Goal: Task Accomplishment & Management: Complete application form

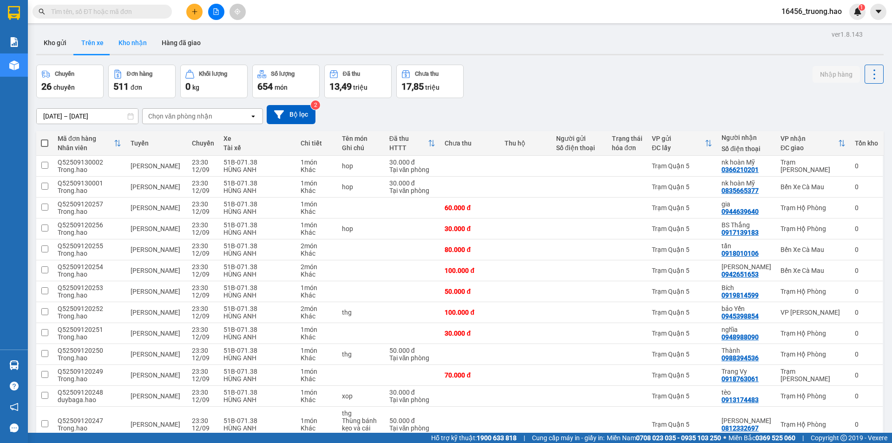
click at [124, 42] on button "Kho nhận" at bounding box center [132, 43] width 43 height 22
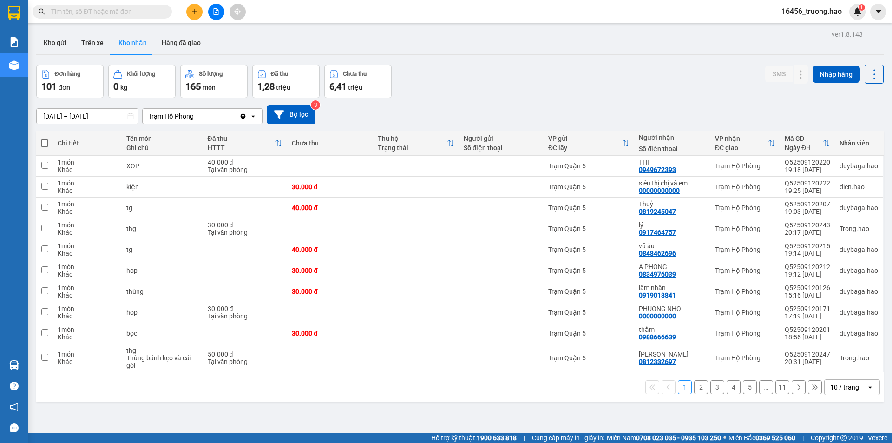
click at [220, 114] on div "Trạm Hộ Phòng" at bounding box center [191, 116] width 97 height 15
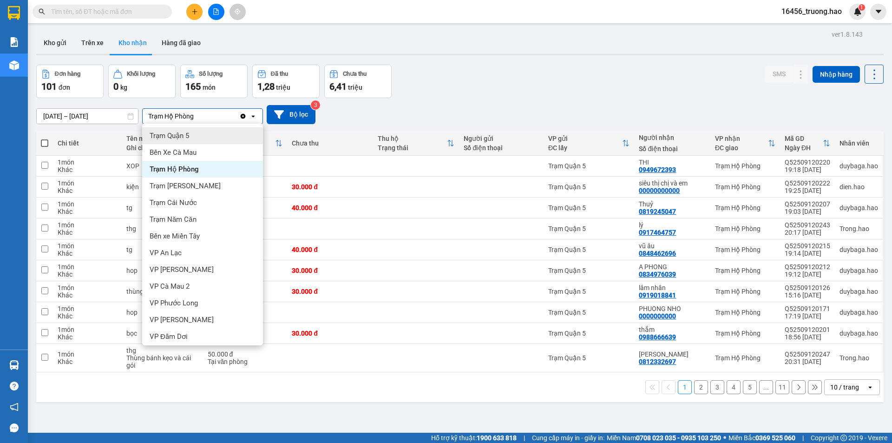
click at [211, 110] on div "Trạm Hộ Phòng" at bounding box center [191, 116] width 97 height 15
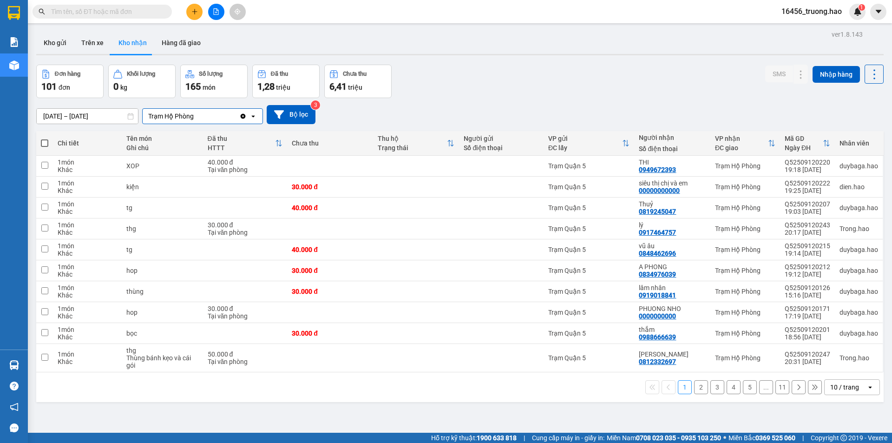
click at [867, 383] on div "open" at bounding box center [873, 387] width 13 height 15
click at [852, 364] on span "100 / trang" at bounding box center [841, 366] width 33 height 9
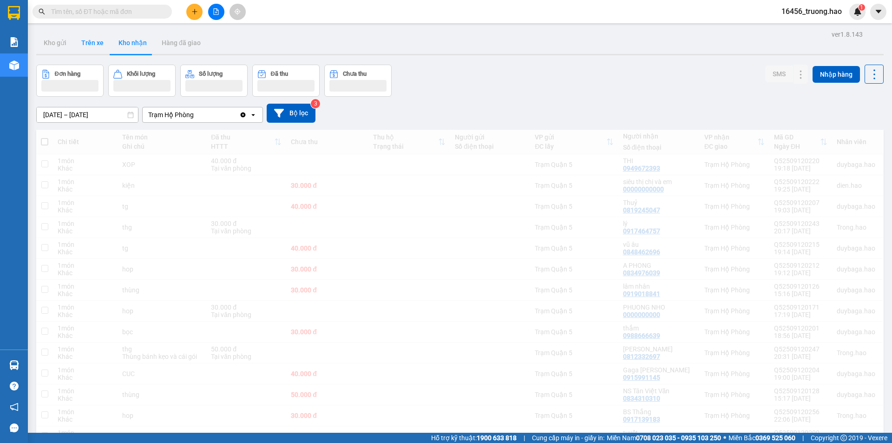
click at [90, 46] on button "Trên xe" at bounding box center [92, 43] width 37 height 22
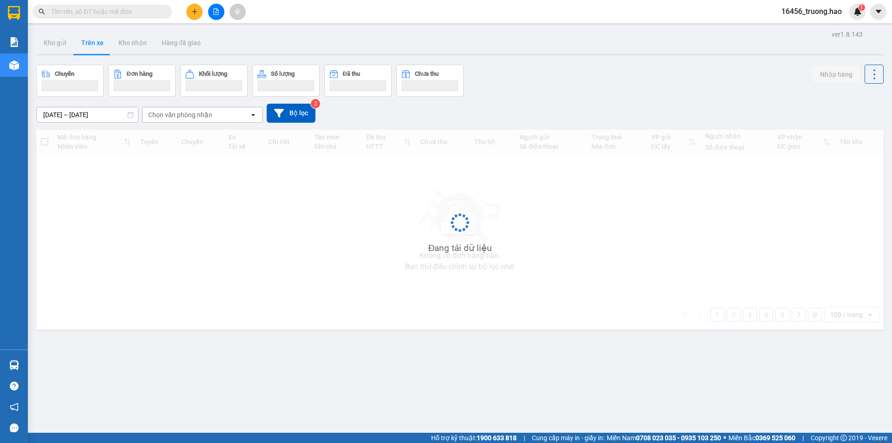
click at [92, 43] on button "Trên xe" at bounding box center [92, 43] width 37 height 22
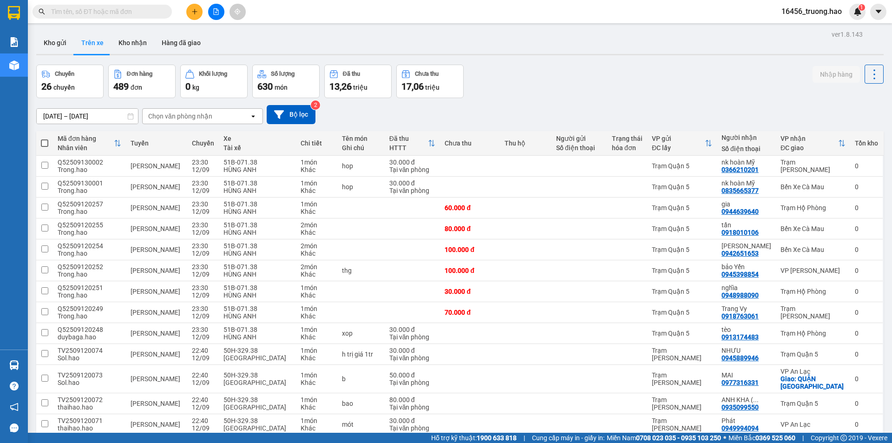
click at [194, 115] on div "Chọn văn phòng nhận" at bounding box center [180, 116] width 64 height 9
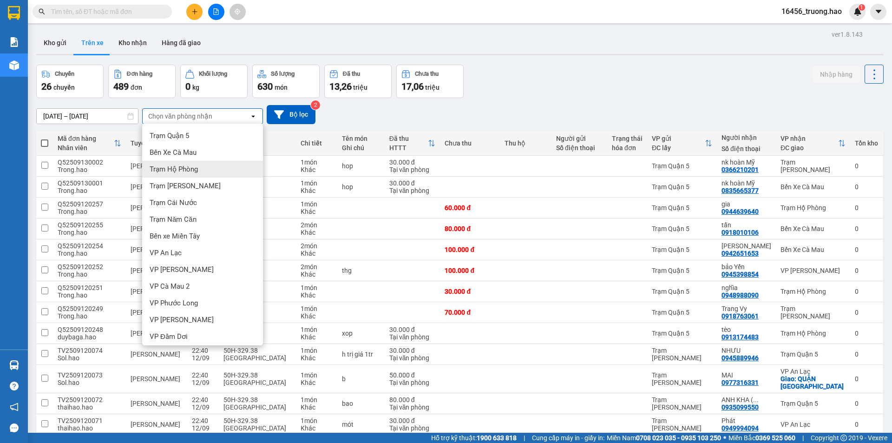
click at [184, 165] on span "Trạm Hộ Phòng" at bounding box center [174, 169] width 48 height 9
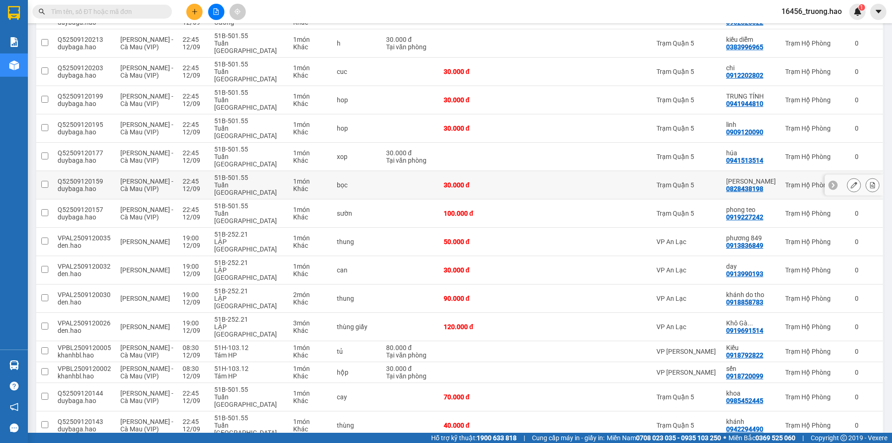
scroll to position [232, 0]
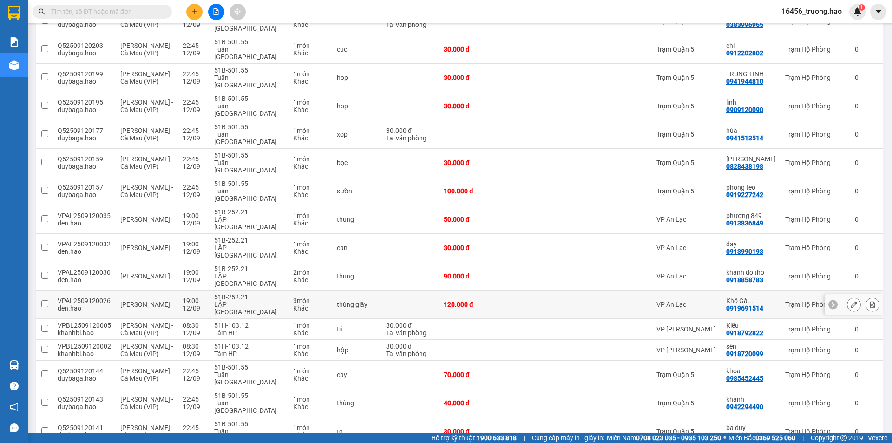
click at [622, 291] on td at bounding box center [632, 305] width 40 height 28
checkbox input "true"
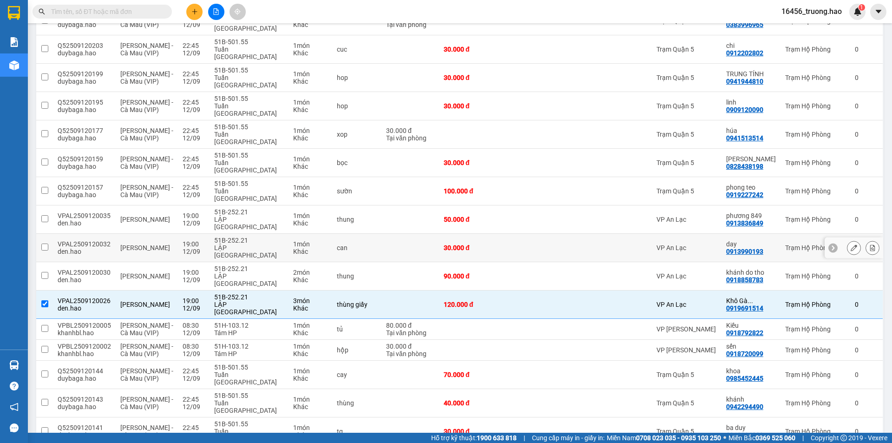
click at [634, 244] on div at bounding box center [632, 247] width 31 height 7
checkbox input "true"
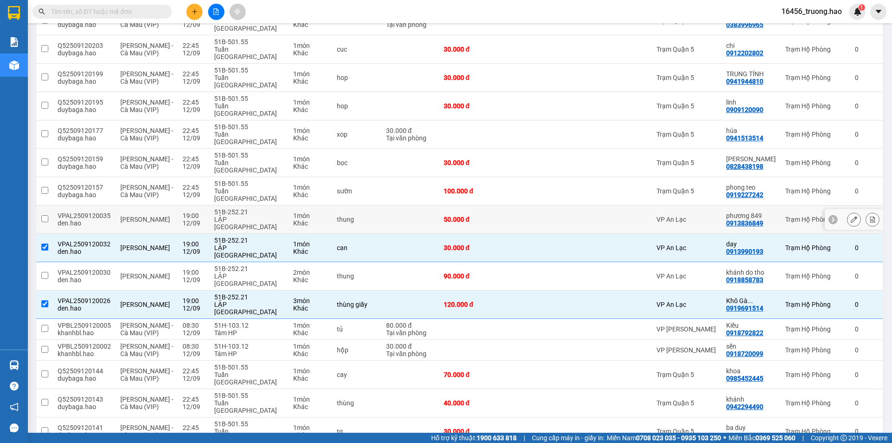
click at [634, 216] on div at bounding box center [632, 219] width 31 height 7
checkbox input "true"
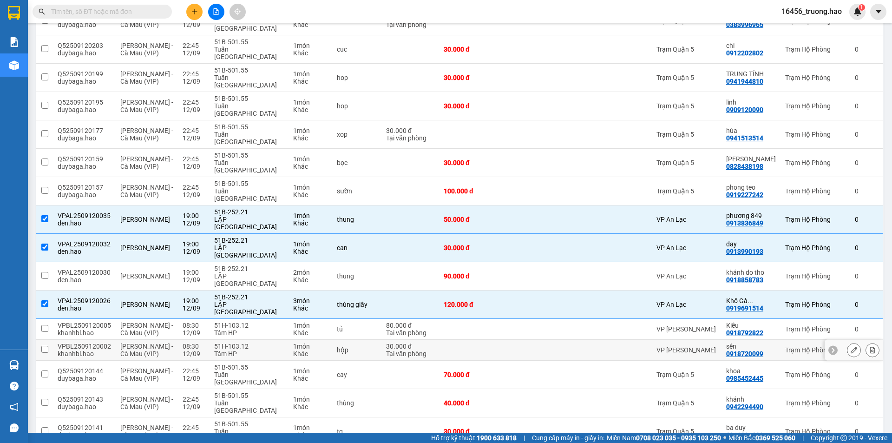
scroll to position [279, 0]
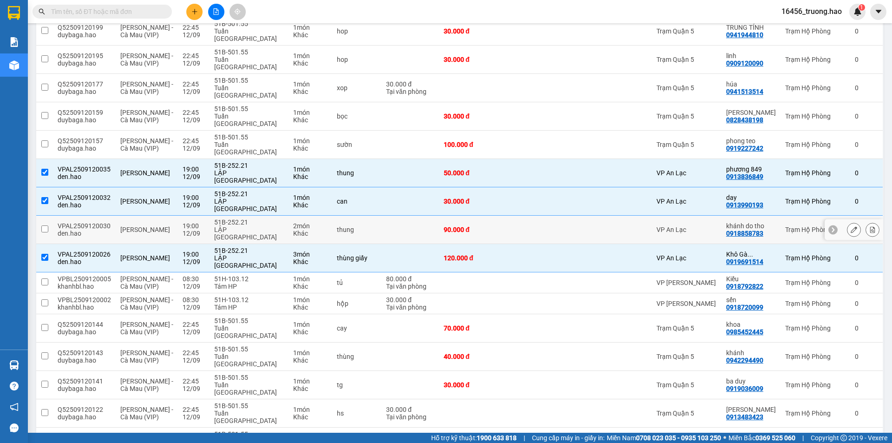
click at [700, 226] on div "VP An Lạc" at bounding box center [687, 229] width 60 height 7
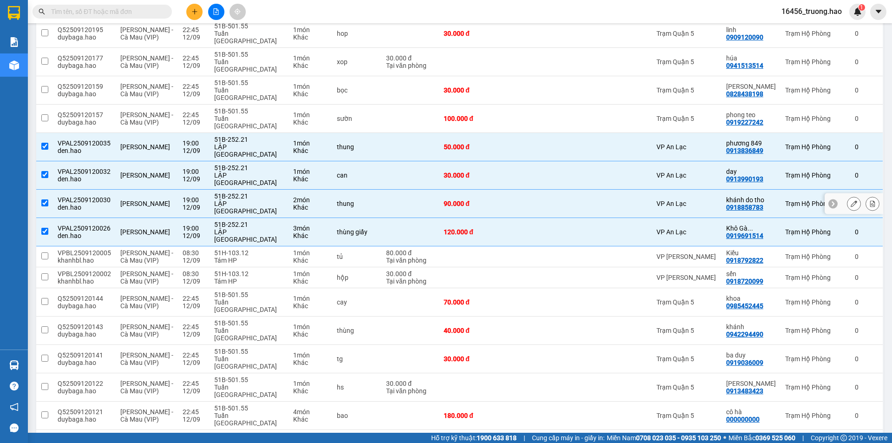
scroll to position [325, 0]
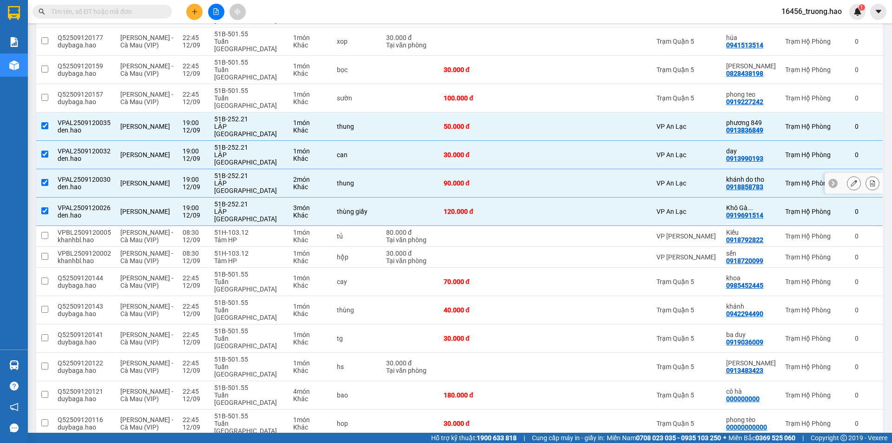
click at [706, 179] on div "VP An Lạc" at bounding box center [687, 182] width 60 height 7
checkbox input "false"
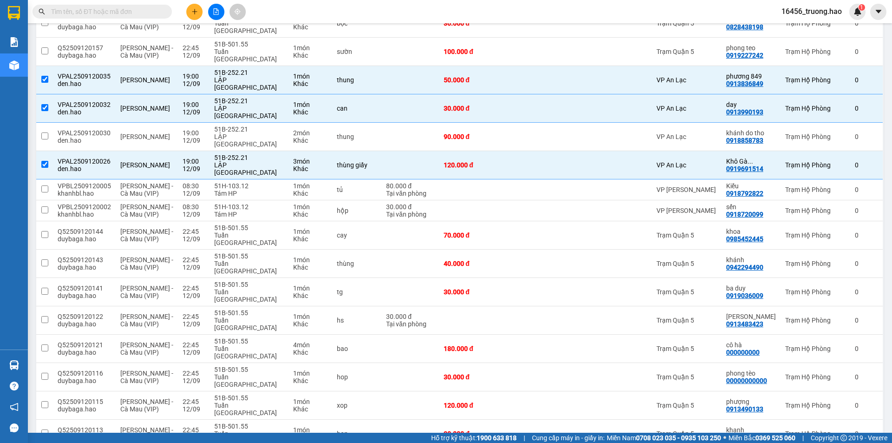
scroll to position [418, 0]
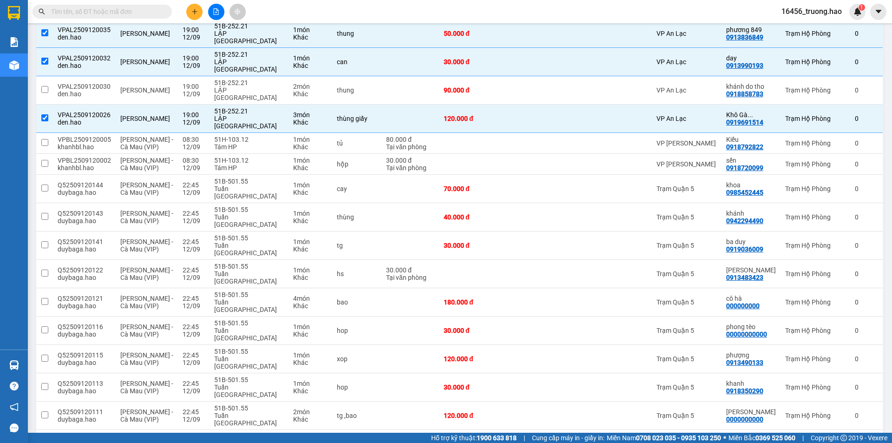
checkbox input "true"
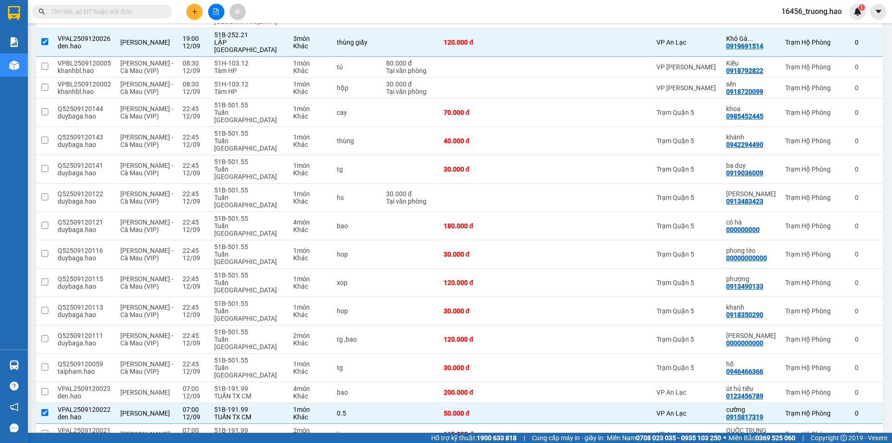
scroll to position [511, 0]
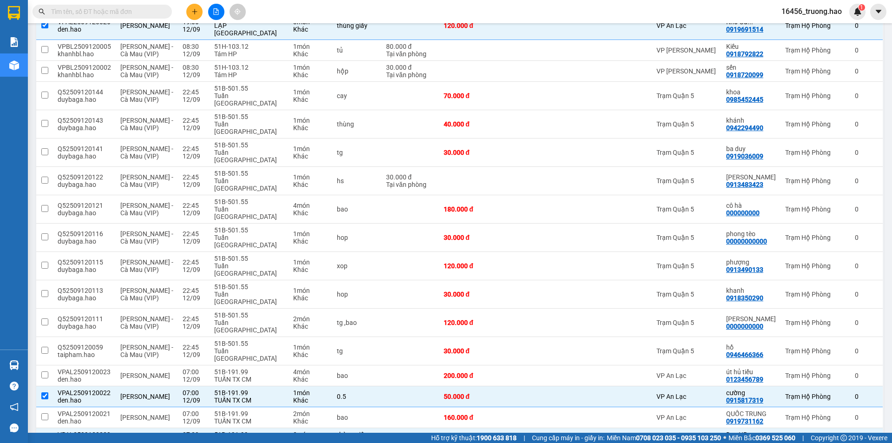
checkbox input "true"
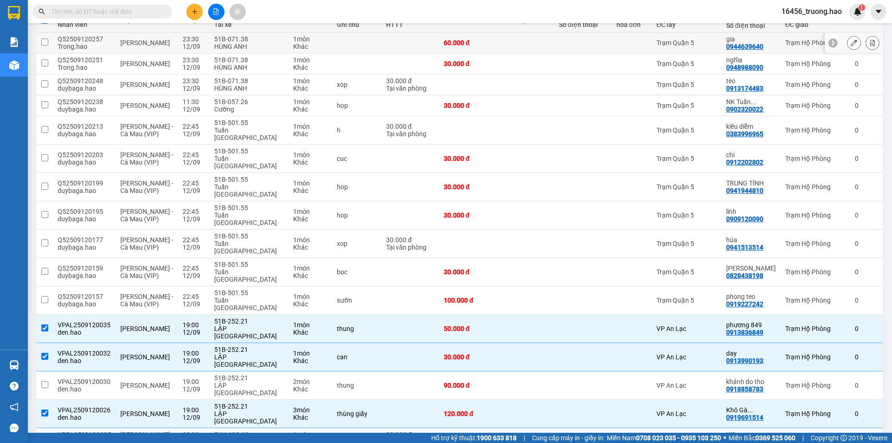
scroll to position [46, 0]
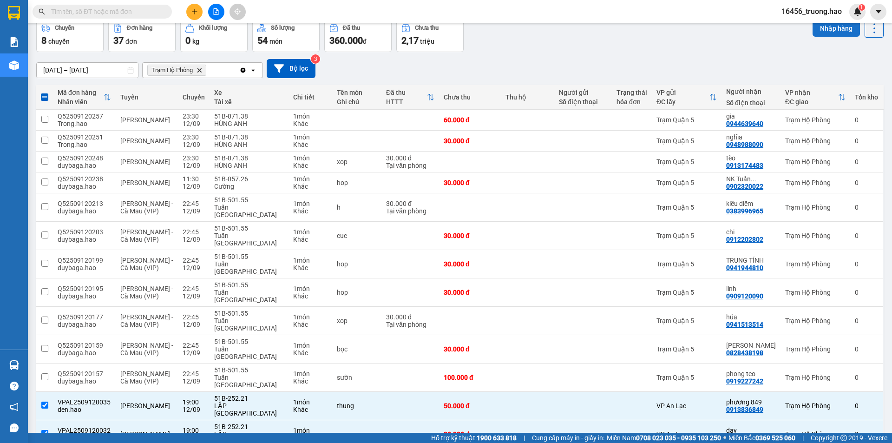
click at [826, 23] on button "Nhập hàng" at bounding box center [836, 28] width 47 height 17
checkbox input "false"
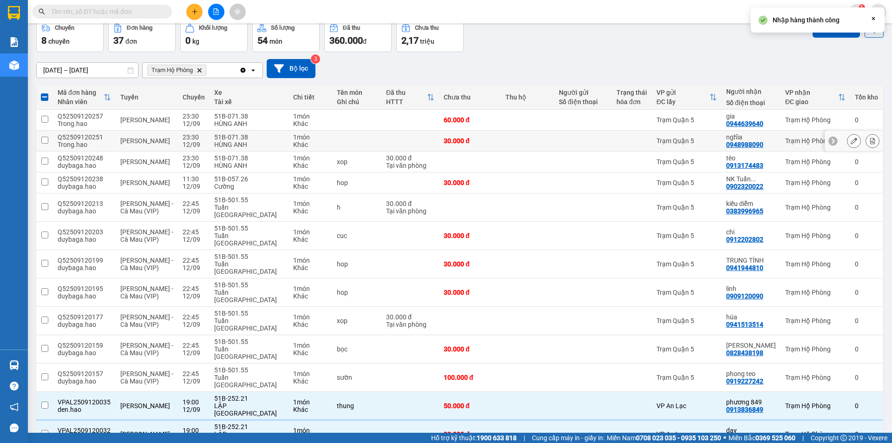
checkbox input "false"
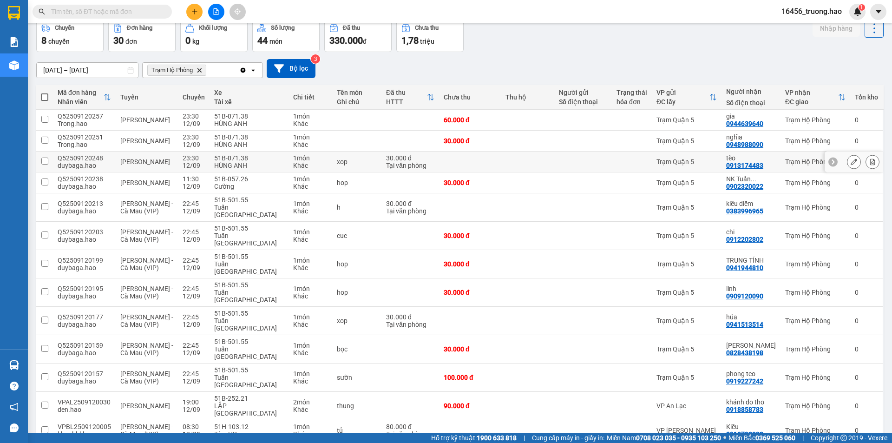
click at [602, 162] on div at bounding box center [583, 161] width 48 height 7
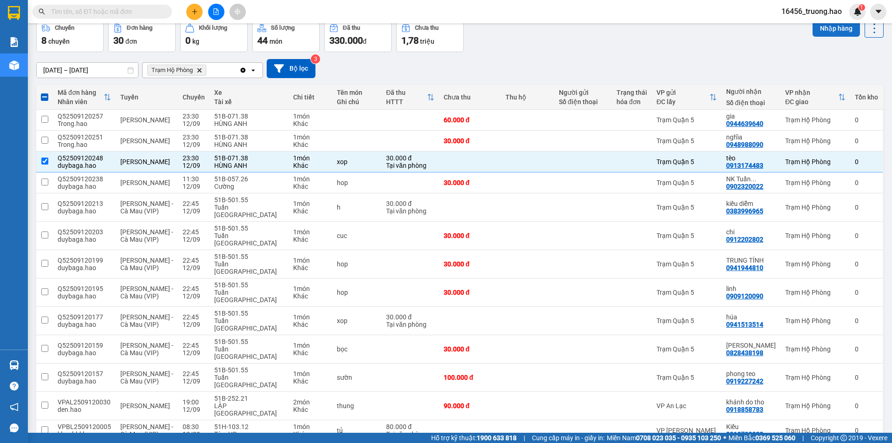
click at [824, 29] on button "Nhập hàng" at bounding box center [836, 28] width 47 height 17
checkbox input "false"
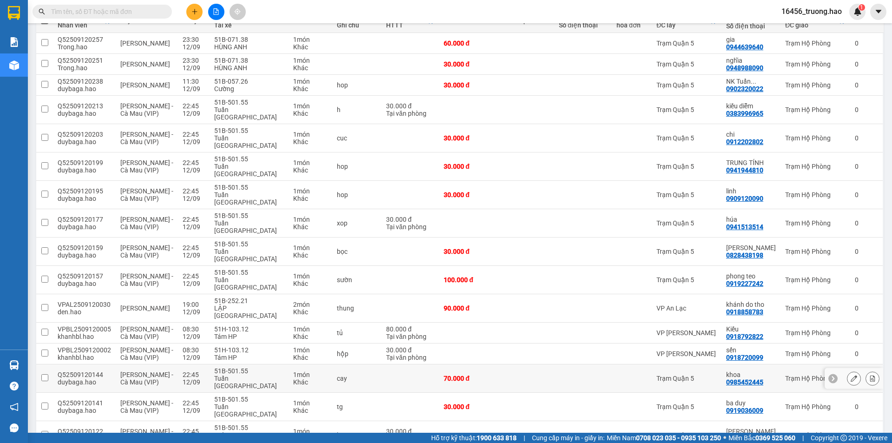
scroll to position [139, 0]
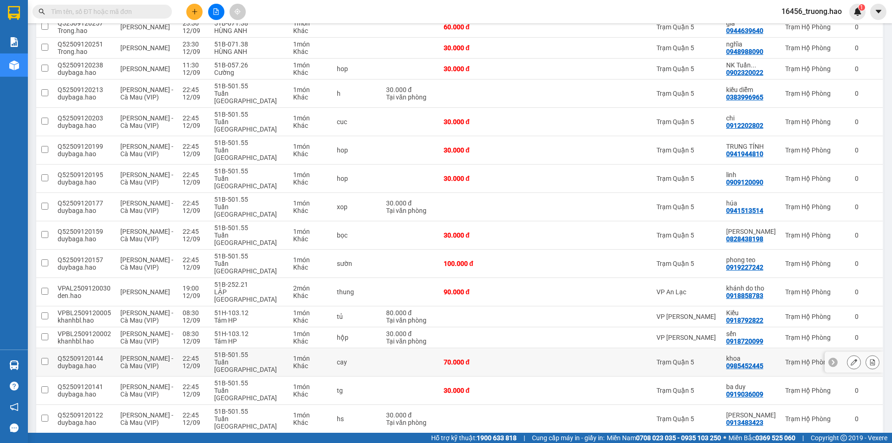
click at [666, 348] on td "Trạm Quận 5" at bounding box center [687, 362] width 70 height 28
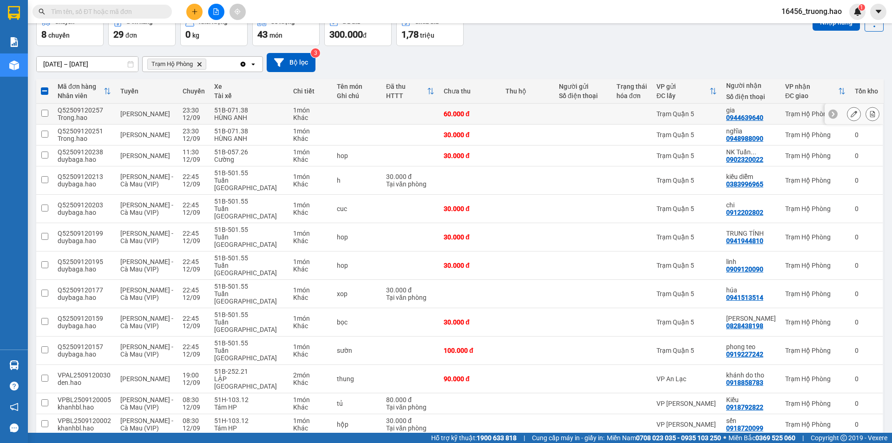
scroll to position [0, 0]
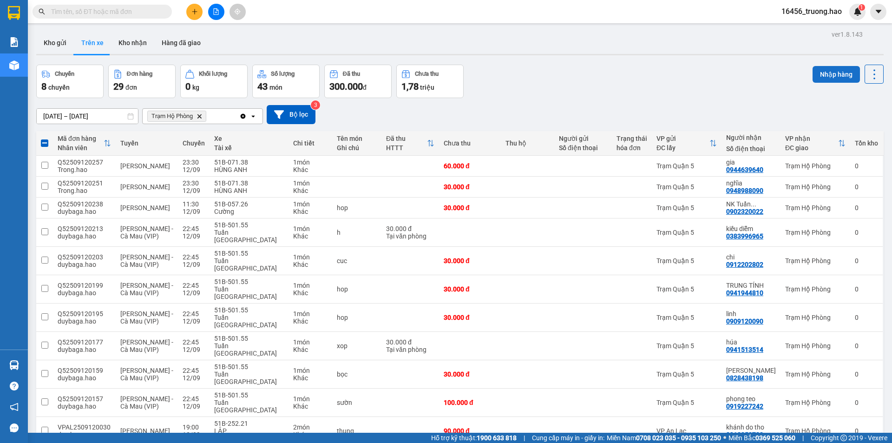
click at [829, 72] on button "Nhập hàng" at bounding box center [836, 74] width 47 height 17
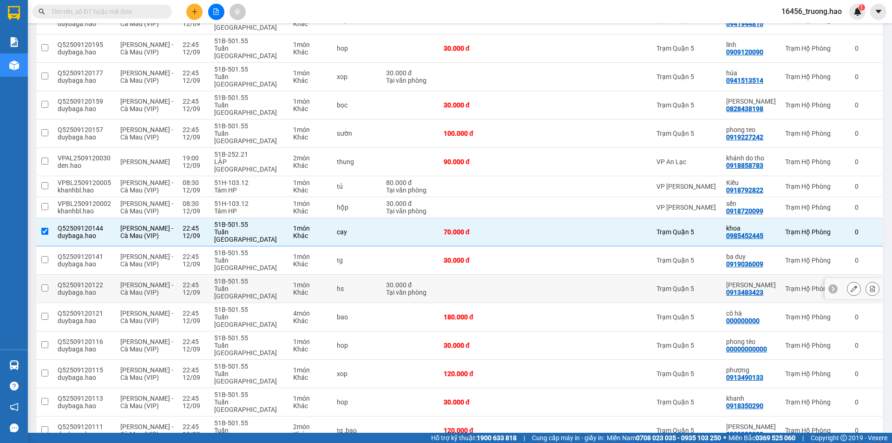
scroll to position [279, 0]
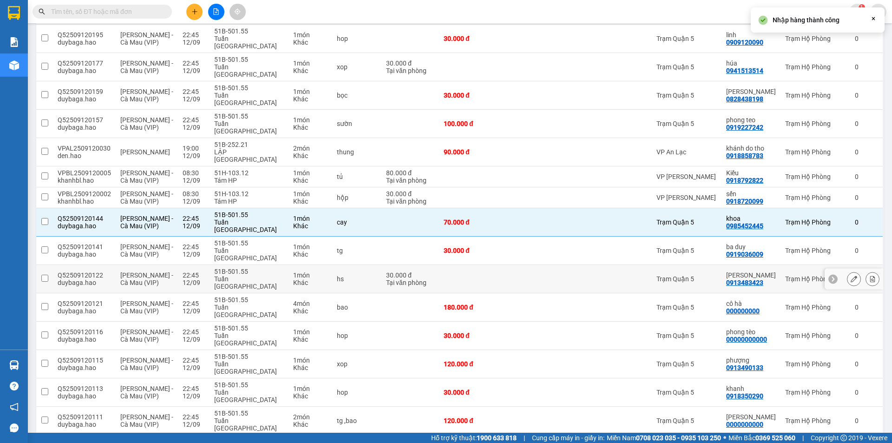
checkbox input "false"
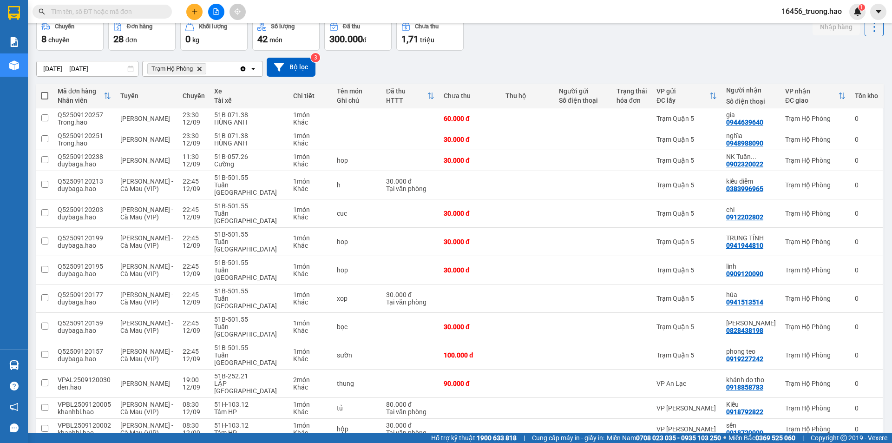
scroll to position [0, 0]
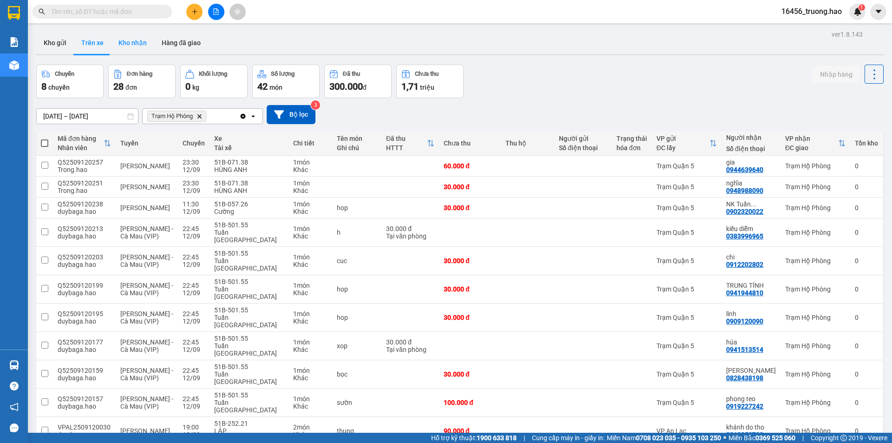
click at [124, 38] on button "Kho nhận" at bounding box center [132, 43] width 43 height 22
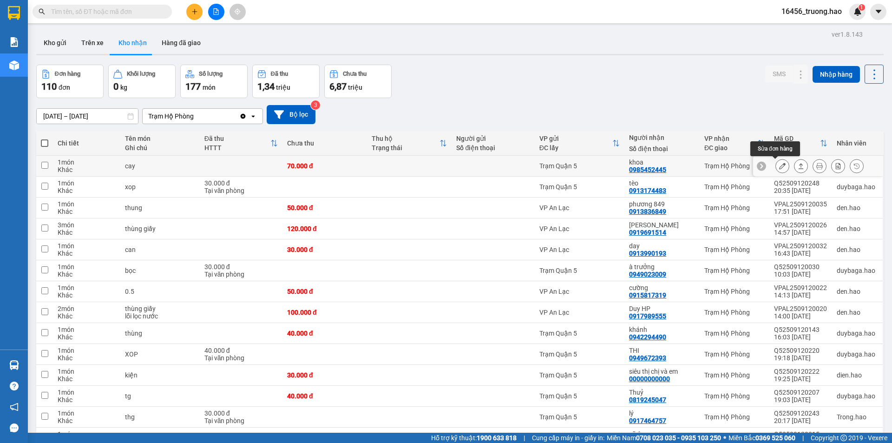
click at [779, 163] on icon at bounding box center [782, 166] width 7 height 7
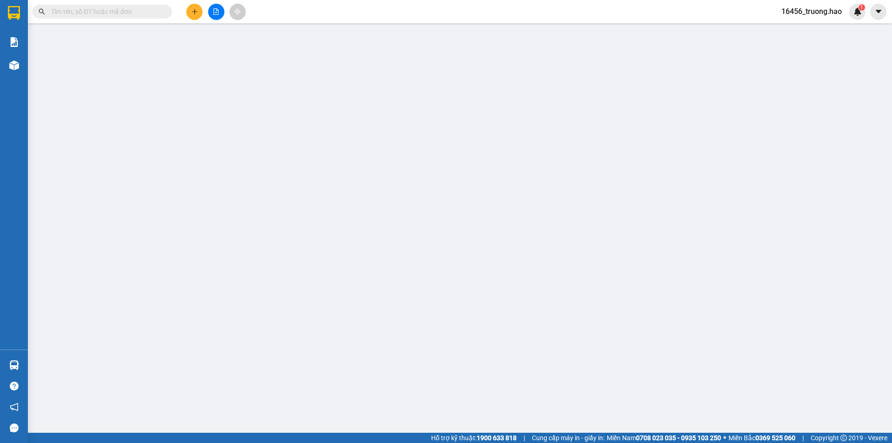
type input "0985452445"
type input "khoa"
type input "70.000"
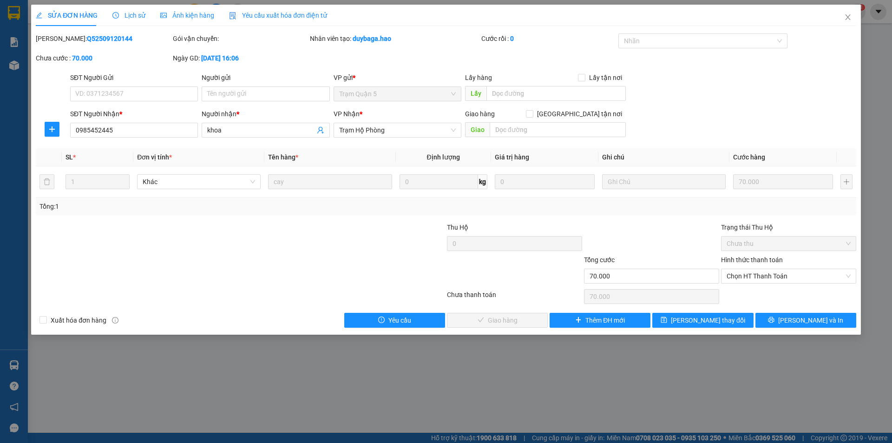
click at [205, 12] on span "Ảnh kiện hàng" at bounding box center [187, 15] width 54 height 7
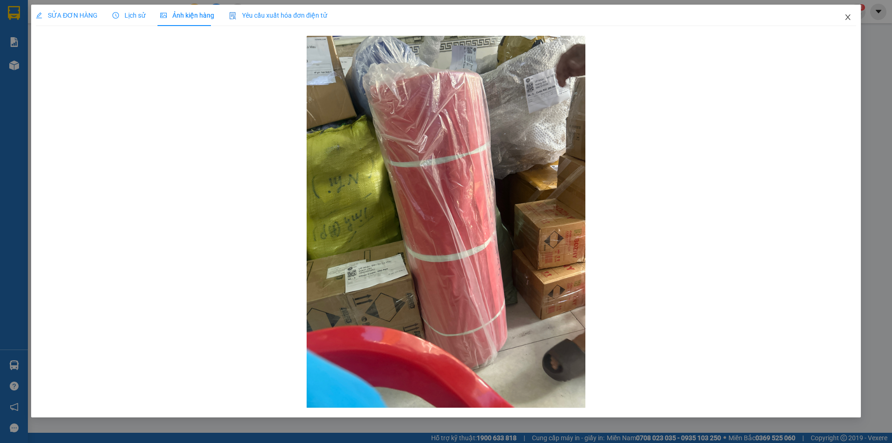
click at [844, 13] on span "Close" at bounding box center [848, 18] width 26 height 26
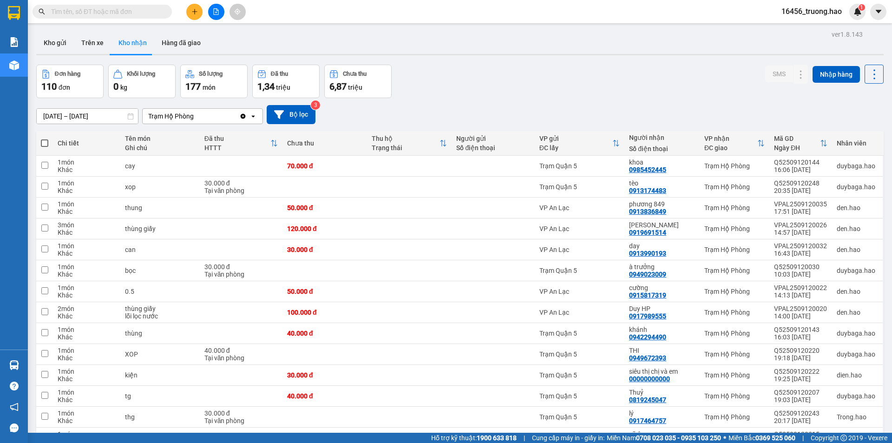
click at [131, 13] on input "text" at bounding box center [106, 12] width 110 height 10
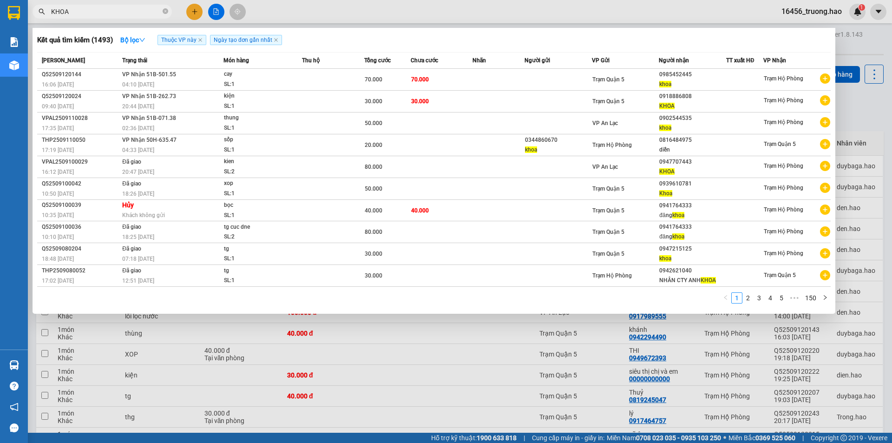
type input "KHOA"
click at [846, 51] on div at bounding box center [446, 221] width 892 height 443
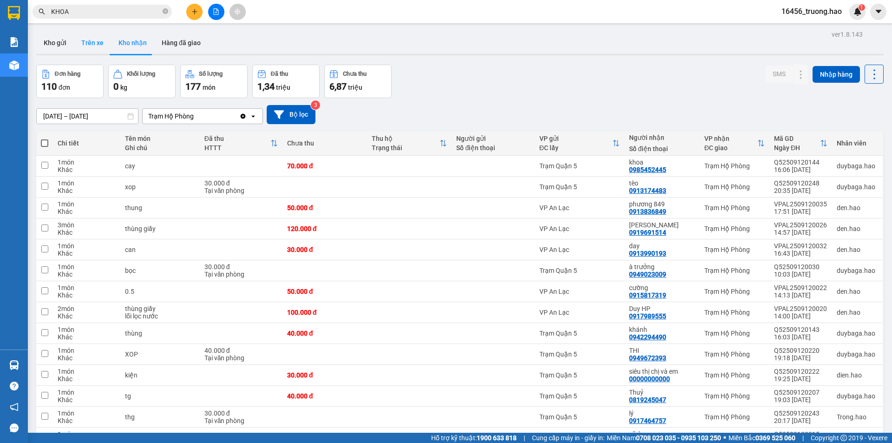
click at [91, 40] on button "Trên xe" at bounding box center [92, 43] width 37 height 22
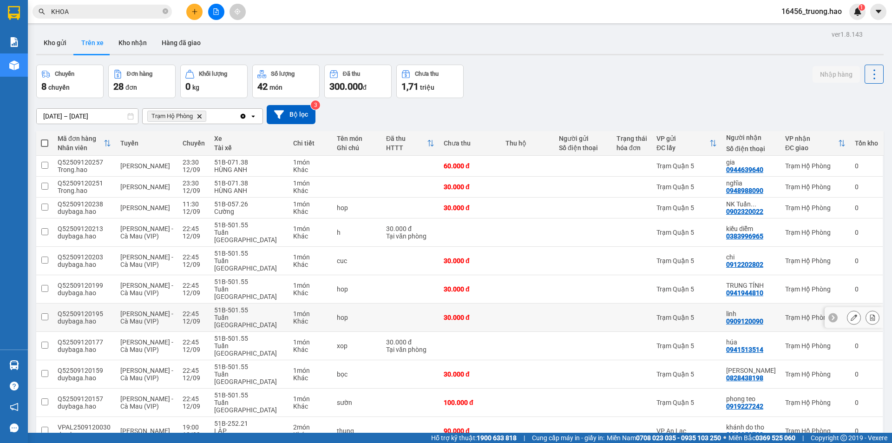
scroll to position [46, 0]
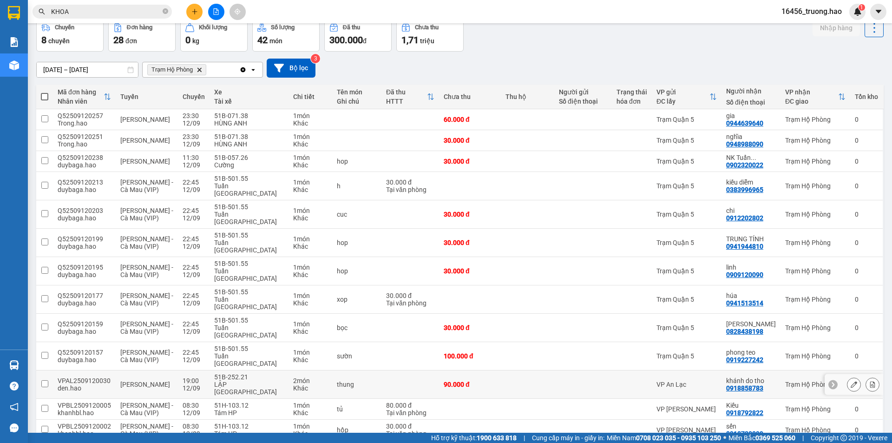
click at [608, 381] on div at bounding box center [583, 384] width 48 height 7
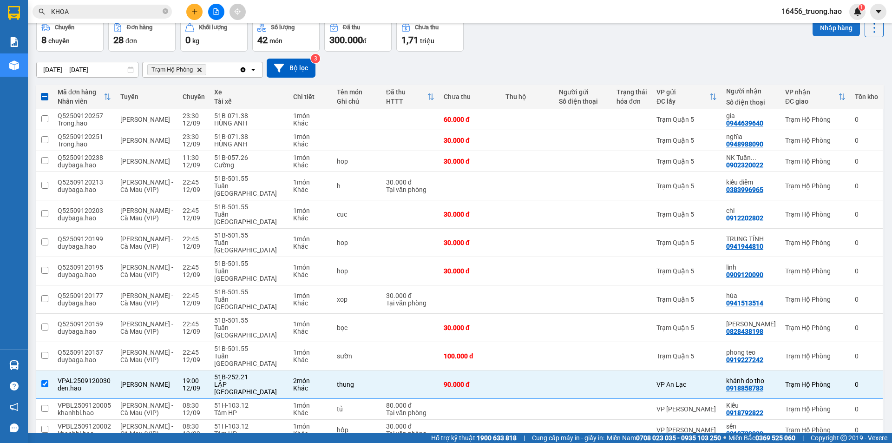
click at [841, 30] on button "Nhập hàng" at bounding box center [836, 28] width 47 height 17
checkbox input "false"
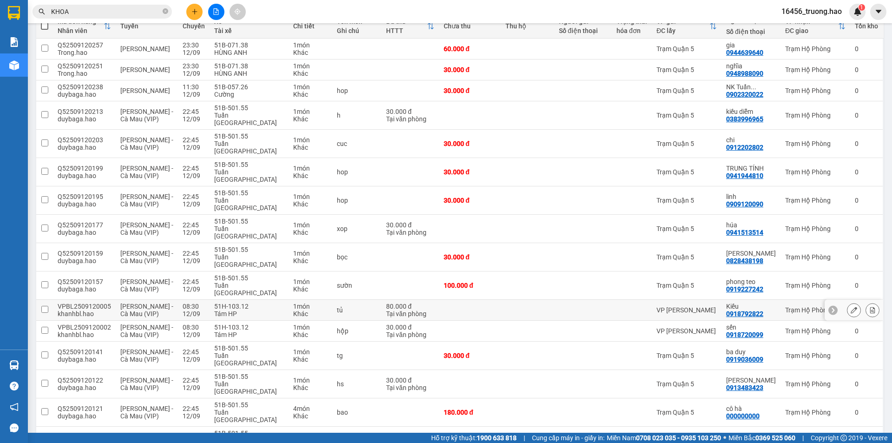
scroll to position [139, 0]
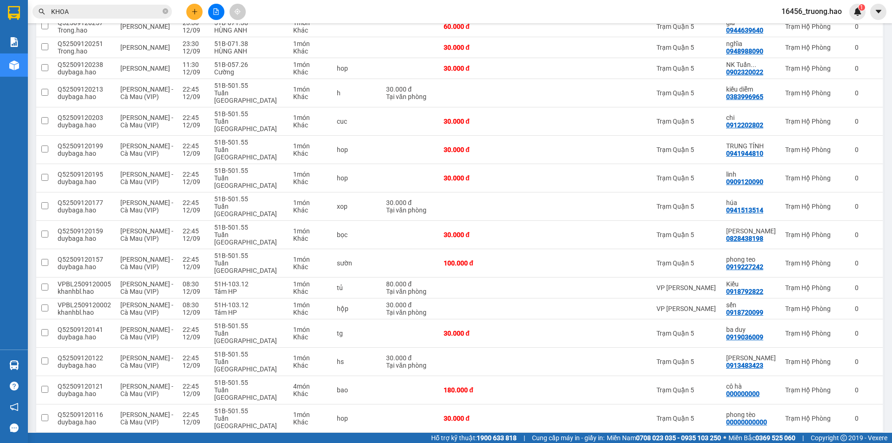
click at [766, 439] on div "phượng" at bounding box center [752, 442] width 50 height 7
checkbox input "true"
click at [847, 440] on div at bounding box center [854, 447] width 14 height 14
click at [851, 443] on icon at bounding box center [854, 446] width 7 height 7
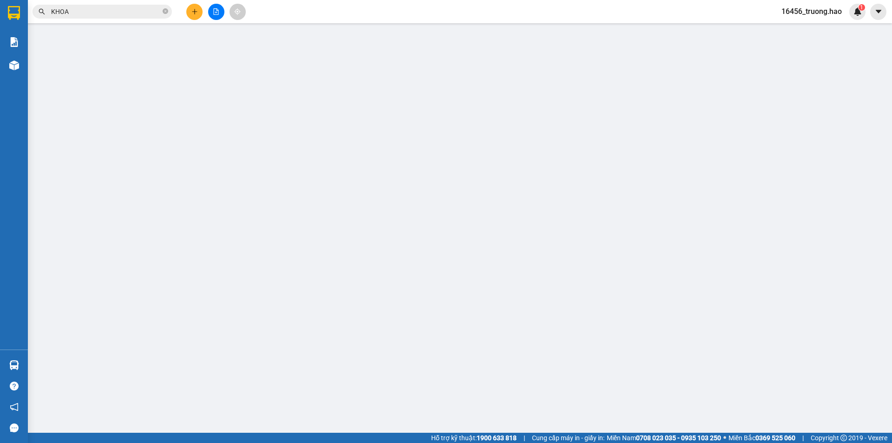
type input "0913490133"
type input "phượng"
type input "120.000"
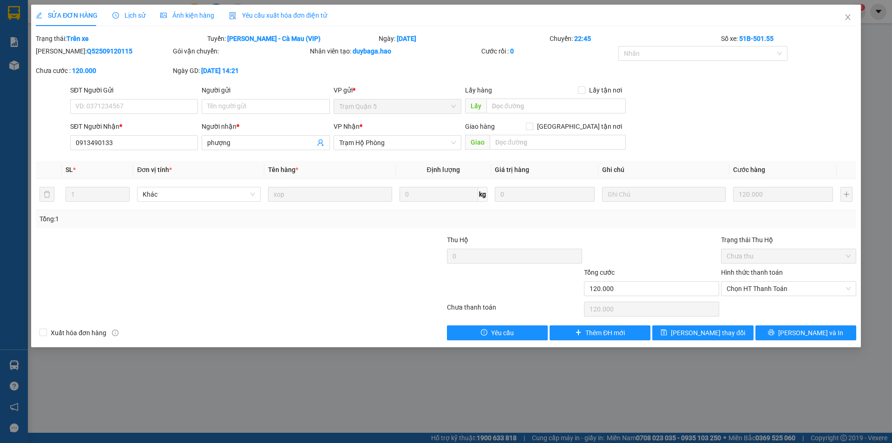
click at [191, 12] on span "Ảnh kiện hàng" at bounding box center [187, 15] width 54 height 7
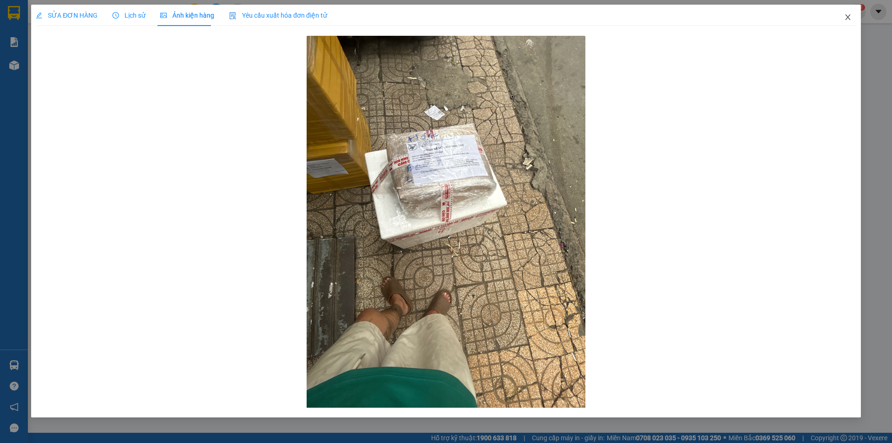
click at [849, 14] on icon "close" at bounding box center [848, 16] width 7 height 7
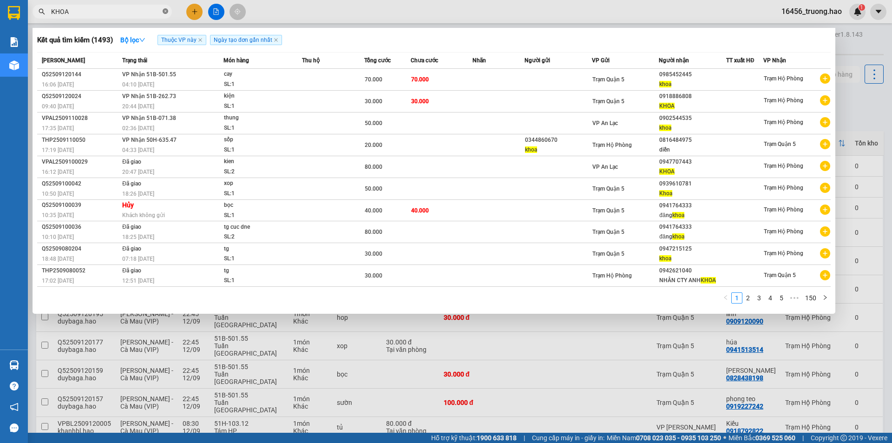
click at [167, 8] on span at bounding box center [166, 11] width 6 height 9
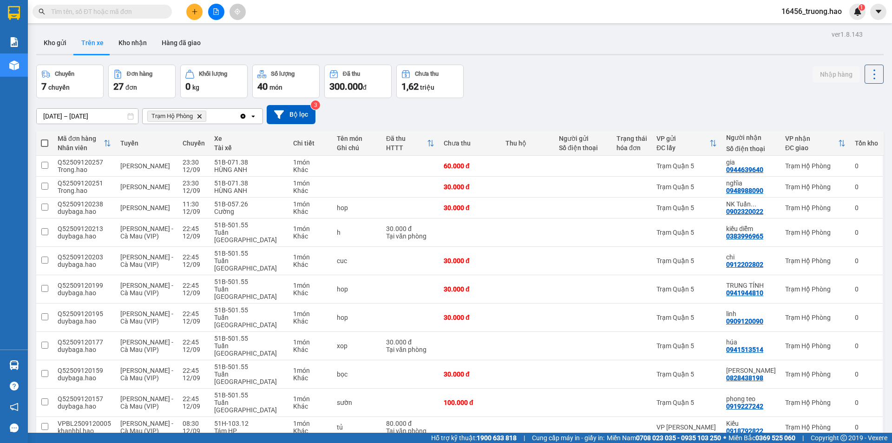
click at [147, 10] on input "text" at bounding box center [106, 12] width 110 height 10
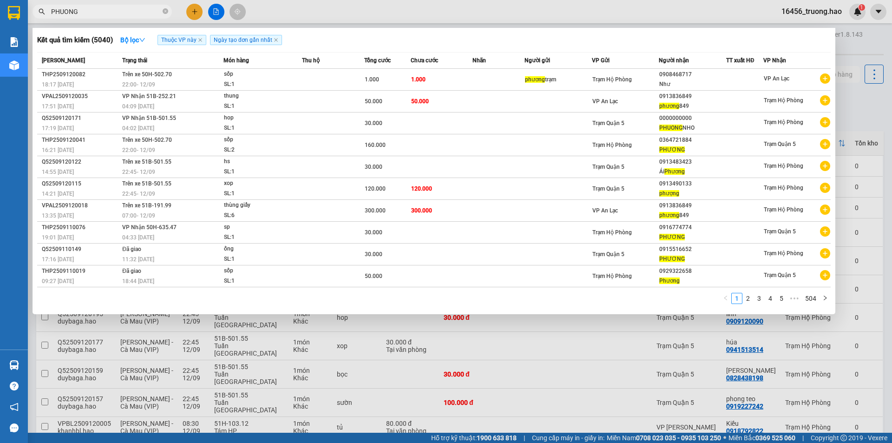
type input "PHUONG"
click at [857, 34] on div at bounding box center [446, 221] width 892 height 443
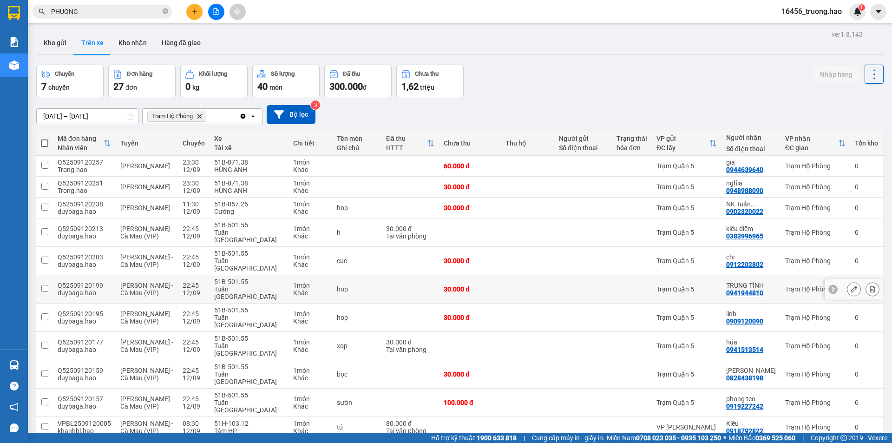
scroll to position [279, 0]
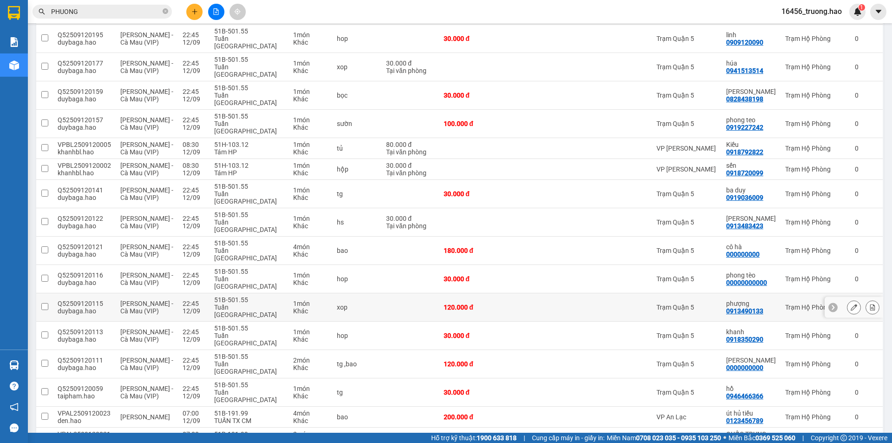
click at [642, 293] on td at bounding box center [632, 307] width 40 height 28
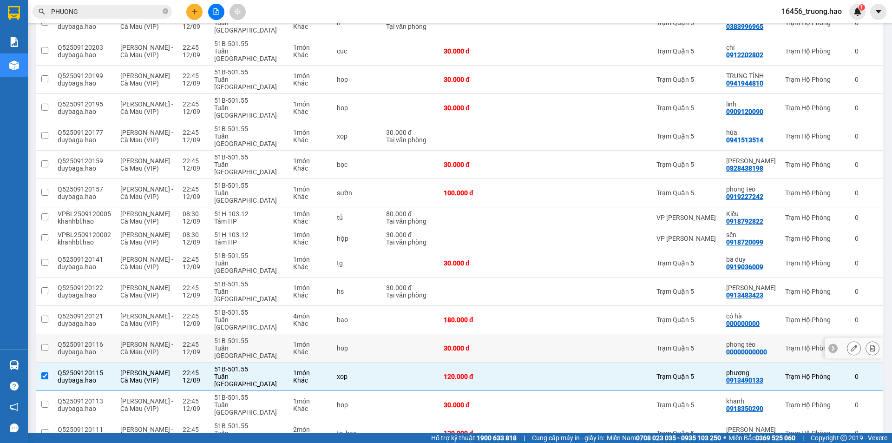
scroll to position [46, 0]
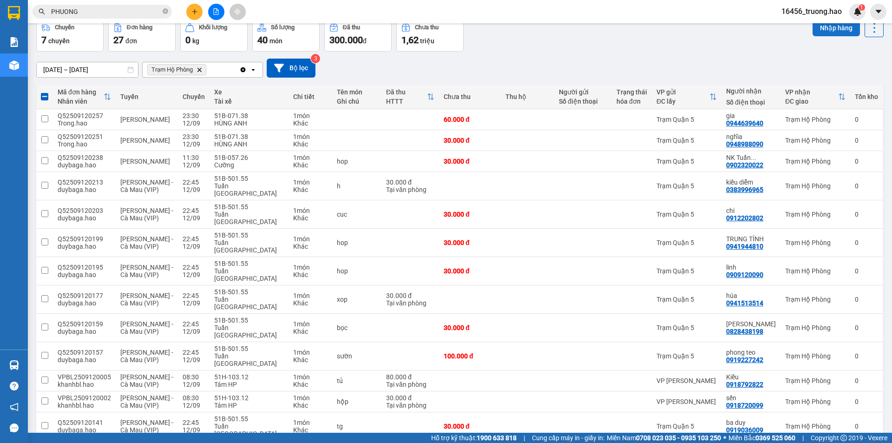
click at [824, 28] on button "Nhập hàng" at bounding box center [836, 28] width 47 height 17
checkbox input "false"
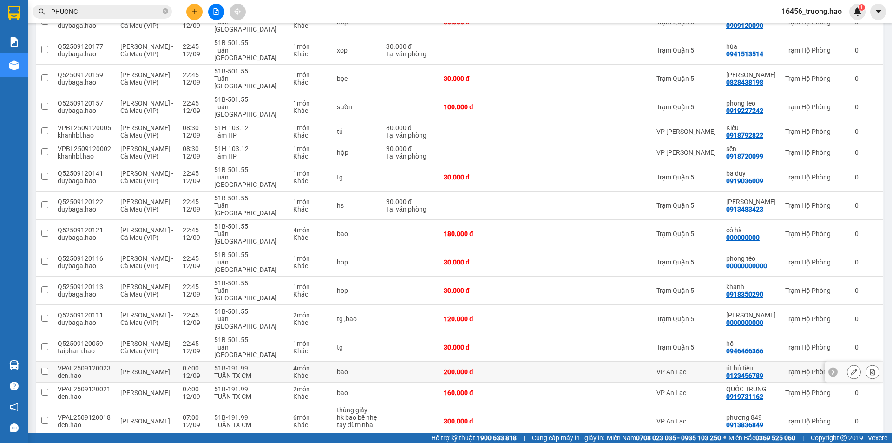
scroll to position [279, 0]
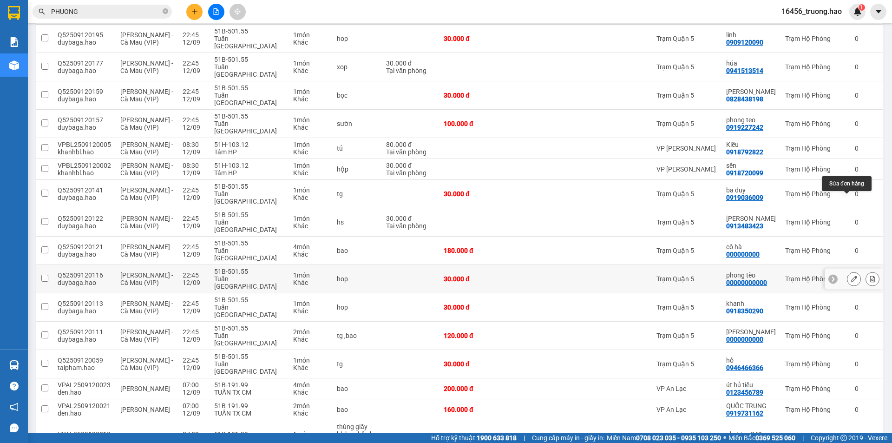
click at [848, 271] on button at bounding box center [854, 279] width 13 height 16
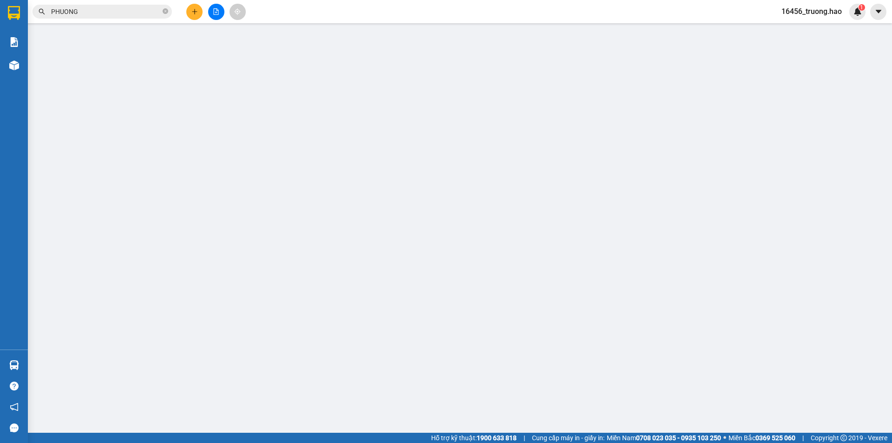
type input "00000000000"
type input "phong tèo"
type input "30.000"
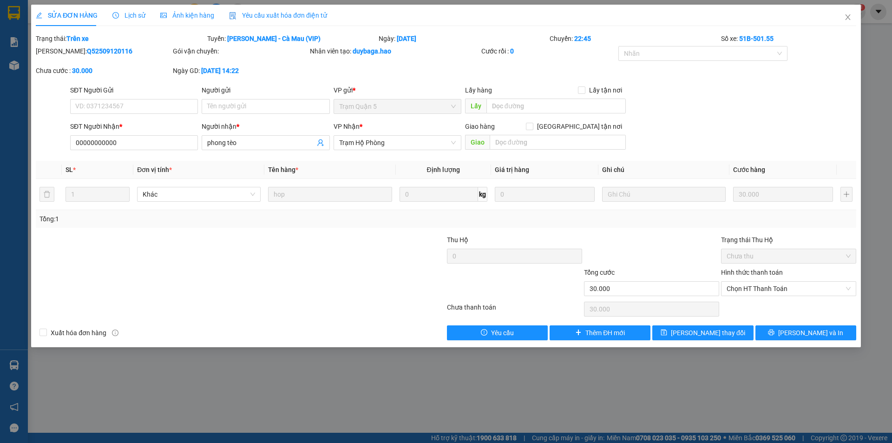
drag, startPoint x: 167, startPoint y: 9, endPoint x: 178, endPoint y: 10, distance: 11.2
click at [168, 9] on div "Ảnh kiện hàng" at bounding box center [187, 15] width 54 height 21
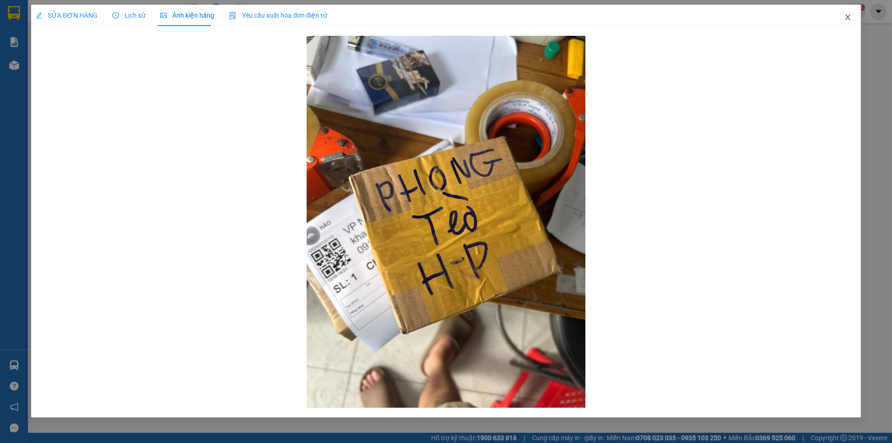
click at [849, 14] on icon "close" at bounding box center [848, 16] width 7 height 7
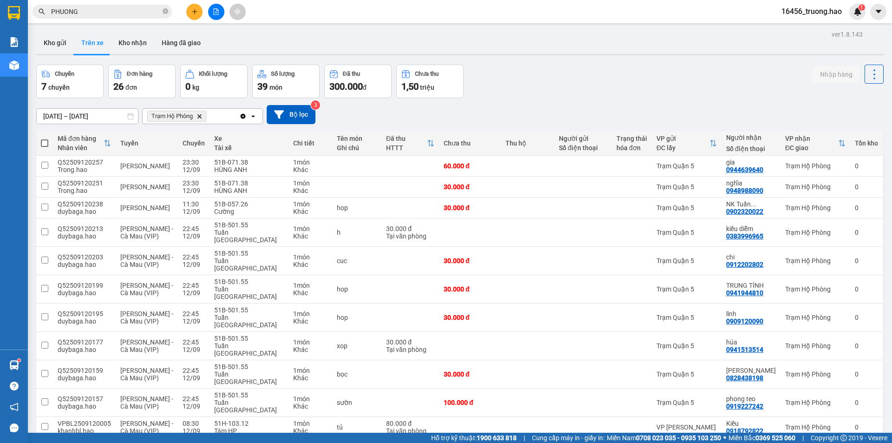
scroll to position [325, 0]
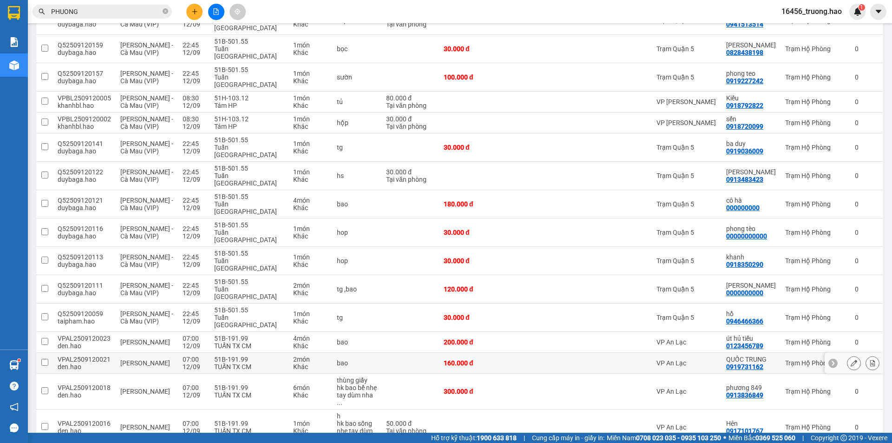
click at [674, 359] on div "VP An Lạc" at bounding box center [687, 362] width 60 height 7
checkbox input "true"
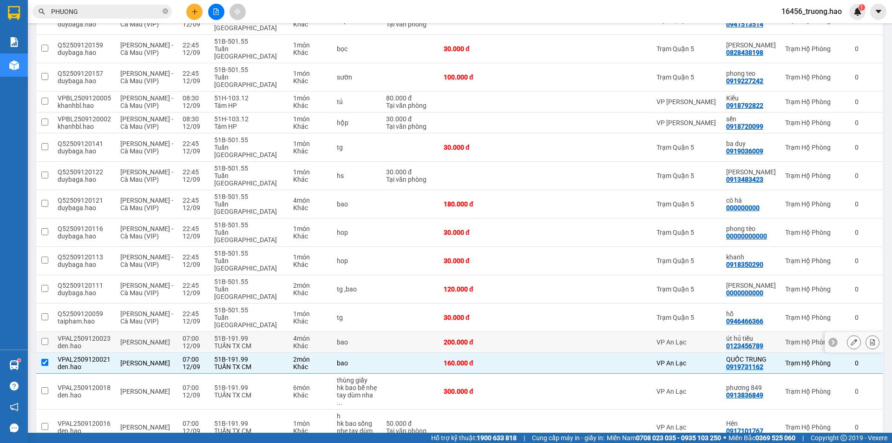
click at [674, 338] on div "VP An Lạc" at bounding box center [687, 341] width 60 height 7
checkbox input "true"
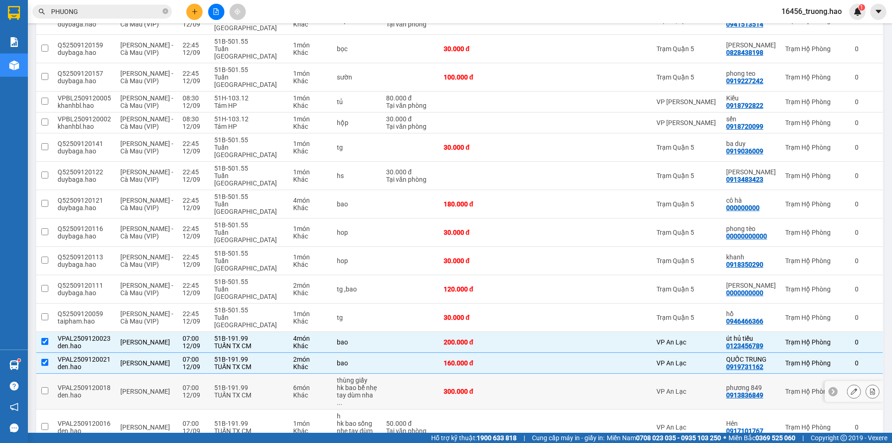
click at [686, 388] on div "VP An Lạc" at bounding box center [687, 391] width 60 height 7
checkbox input "true"
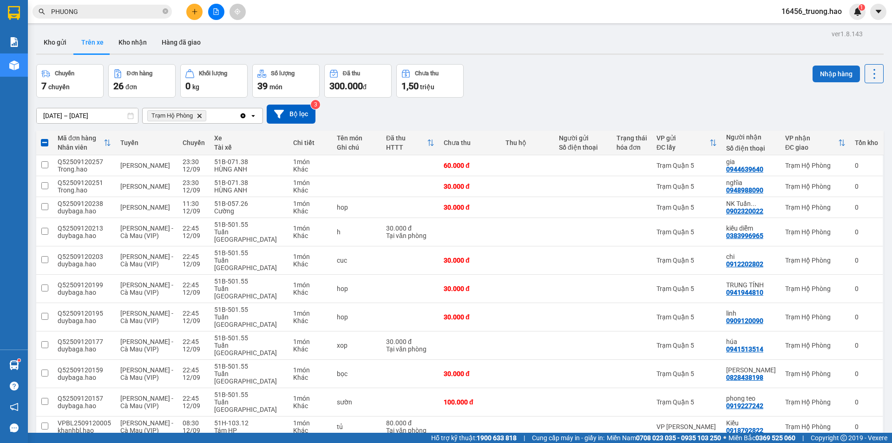
scroll to position [0, 0]
click at [825, 73] on button "Nhập hàng" at bounding box center [836, 74] width 47 height 17
checkbox input "false"
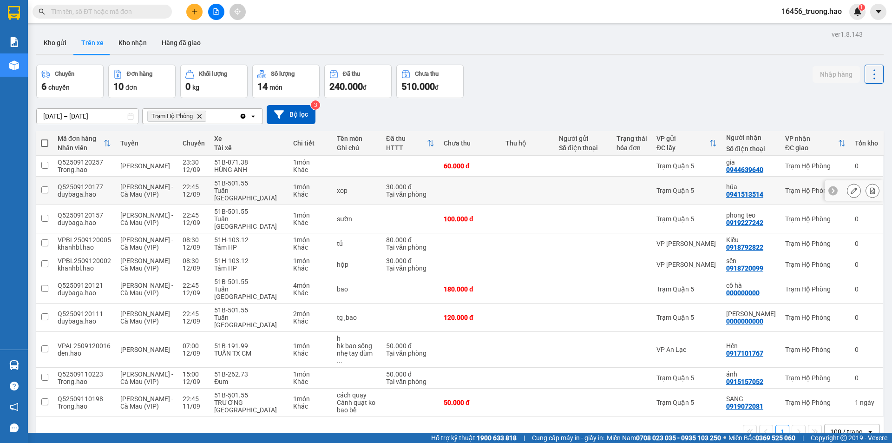
click at [568, 181] on td at bounding box center [584, 191] width 58 height 28
checkbox input "true"
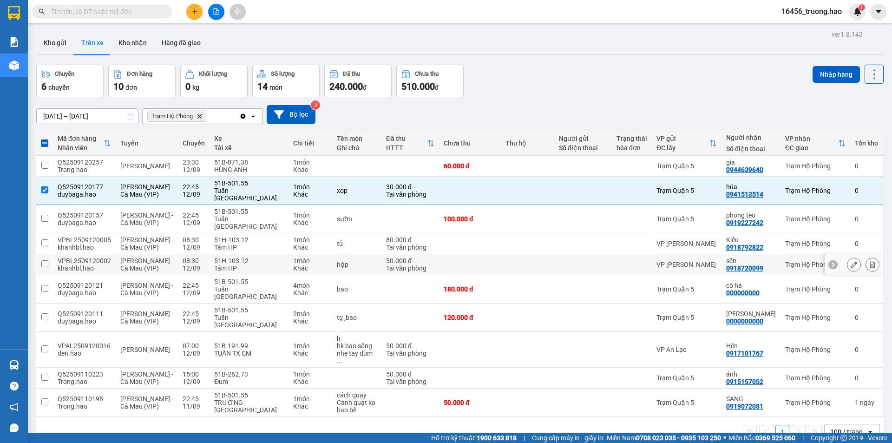
click at [739, 264] on div "0918720099" at bounding box center [745, 267] width 37 height 7
click at [739, 257] on div "sến" at bounding box center [752, 260] width 50 height 7
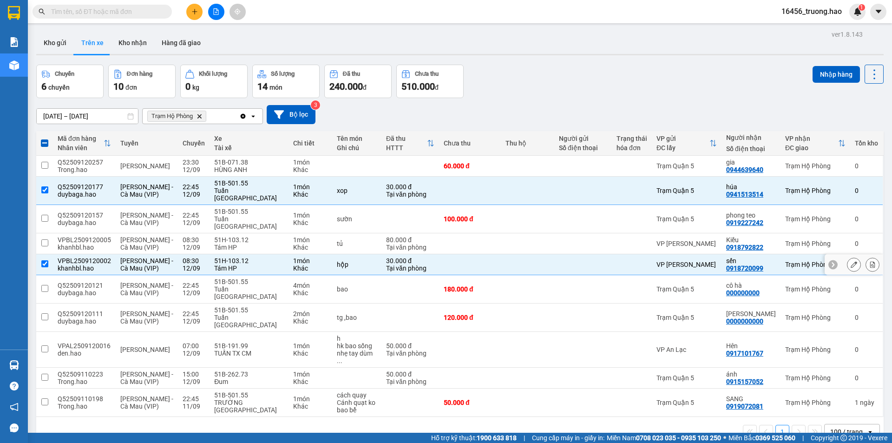
click at [740, 264] on div "0918720099" at bounding box center [745, 267] width 37 height 7
click at [659, 261] on div "VP [PERSON_NAME]" at bounding box center [687, 264] width 60 height 7
checkbox input "false"
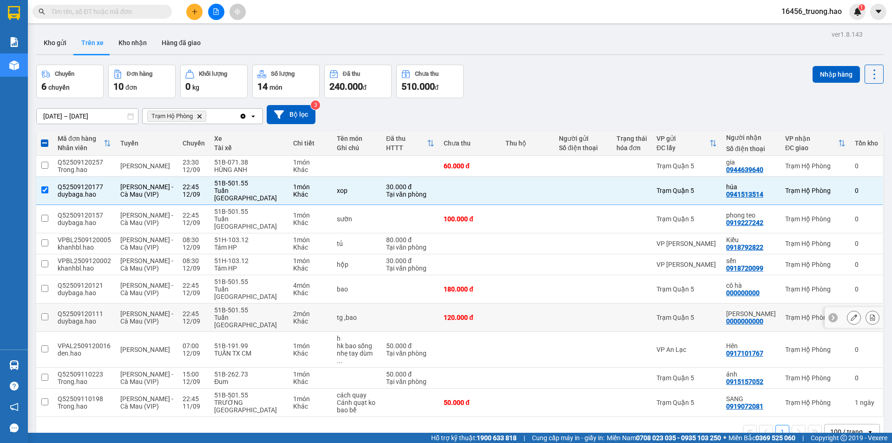
click at [732, 304] on td "Mỹ lan 0000000000" at bounding box center [751, 318] width 59 height 28
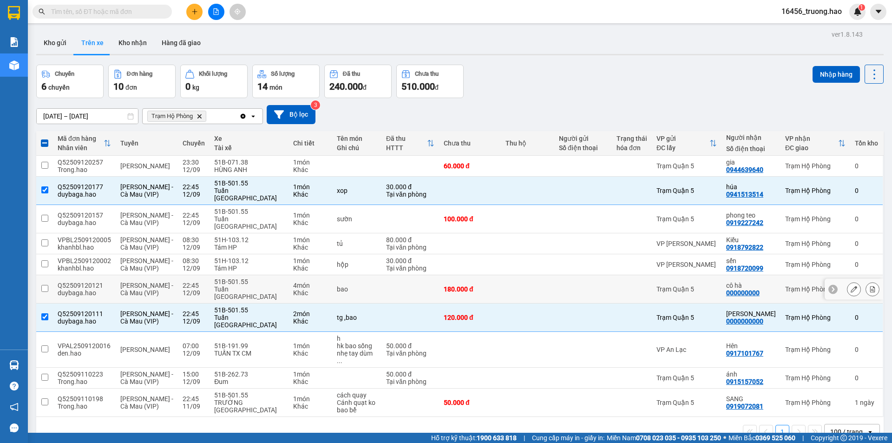
click at [731, 304] on td "Mỹ lan 0000000000" at bounding box center [751, 318] width 59 height 28
checkbox input "false"
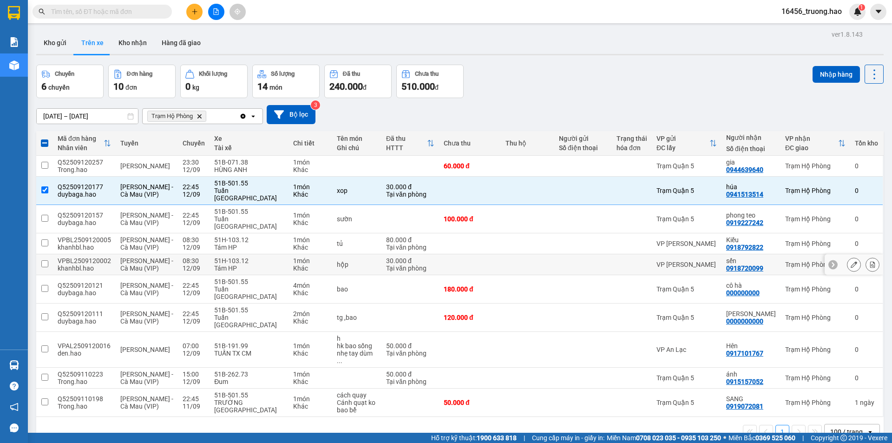
click at [728, 259] on td "sến 0918720099" at bounding box center [751, 264] width 59 height 21
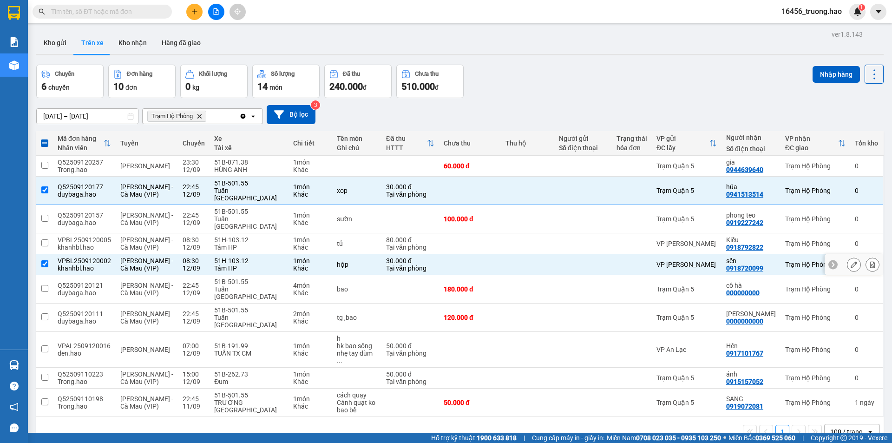
click at [707, 261] on div "VP [PERSON_NAME]" at bounding box center [687, 264] width 60 height 7
checkbox input "false"
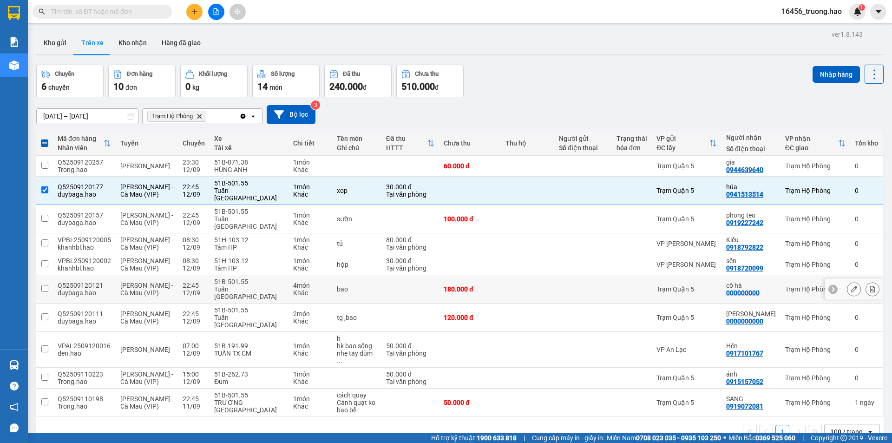
click at [720, 275] on td "Trạm Quận 5" at bounding box center [687, 289] width 70 height 28
checkbox input "true"
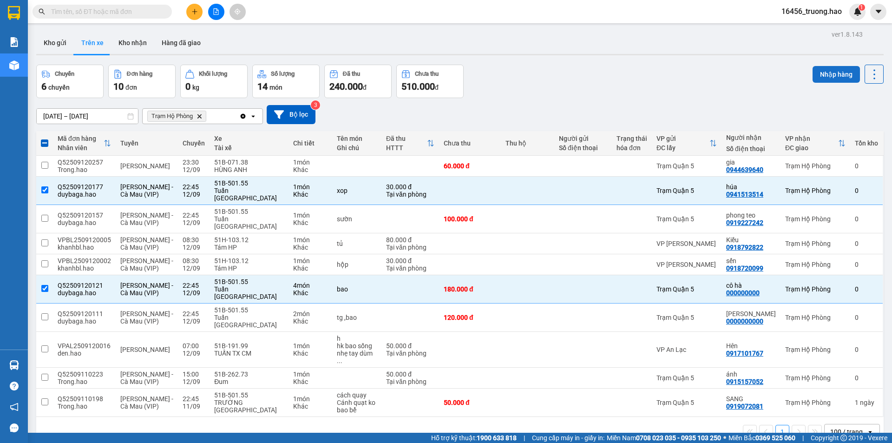
click at [815, 74] on button "Nhập hàng" at bounding box center [836, 74] width 47 height 17
checkbox input "false"
